Goal: Task Accomplishment & Management: Manage account settings

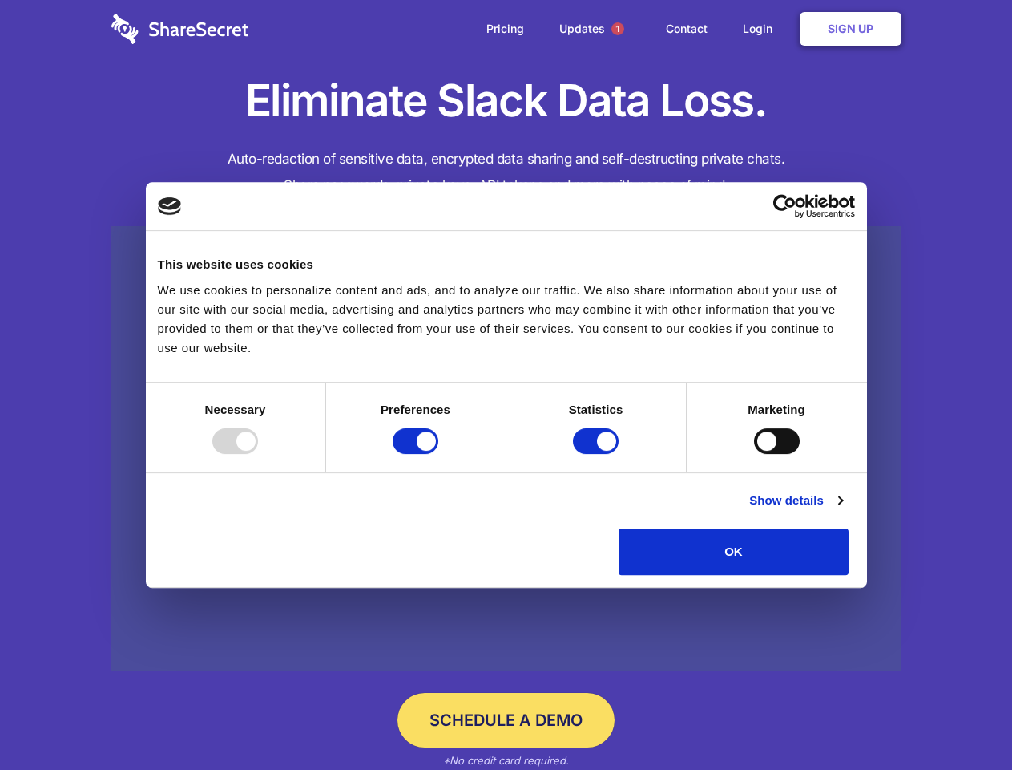
click at [258, 454] on div at bounding box center [235, 441] width 46 height 26
click at [438, 454] on input "Preferences" at bounding box center [416, 441] width 46 height 26
checkbox input "false"
click at [598, 454] on input "Statistics" at bounding box center [596, 441] width 46 height 26
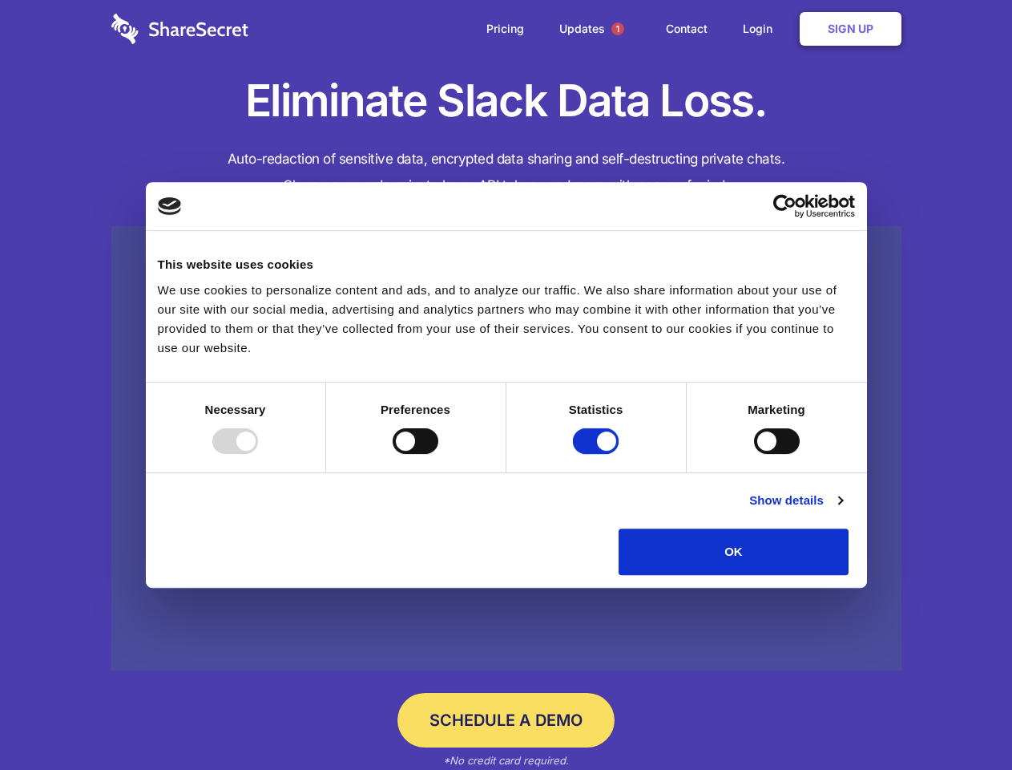
checkbox input "false"
click at [754, 454] on input "Marketing" at bounding box center [777, 441] width 46 height 26
checkbox input "true"
